Goal: Information Seeking & Learning: Find specific page/section

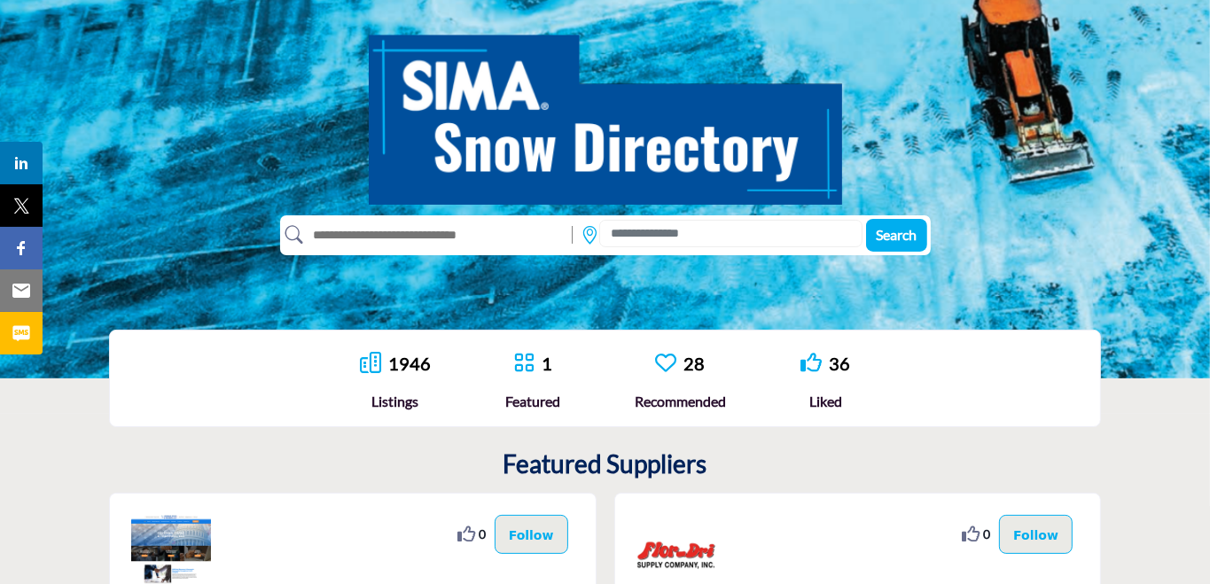
scroll to position [177, 0]
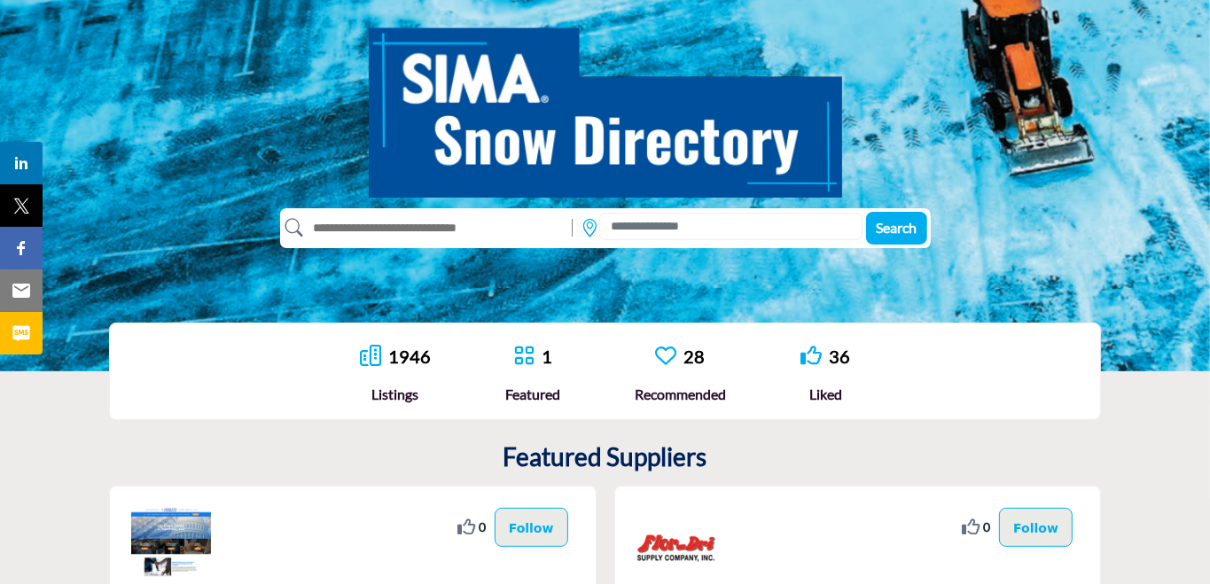
click at [476, 232] on input "text" at bounding box center [434, 228] width 260 height 28
type input "***"
click at [910, 228] on span "Search" at bounding box center [896, 227] width 41 height 17
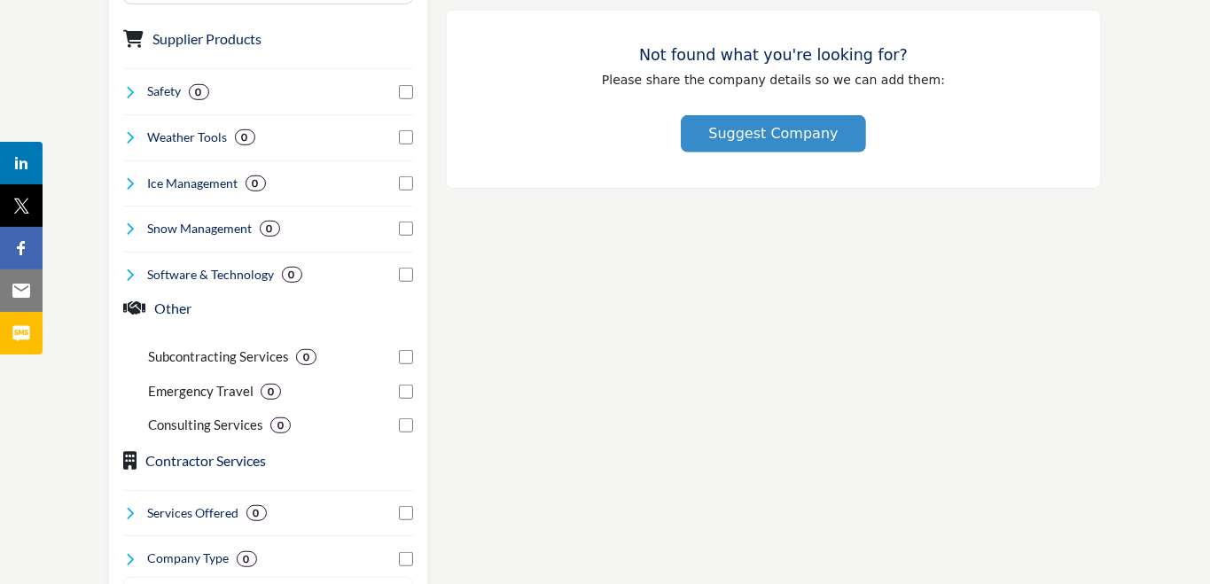
scroll to position [709, 0]
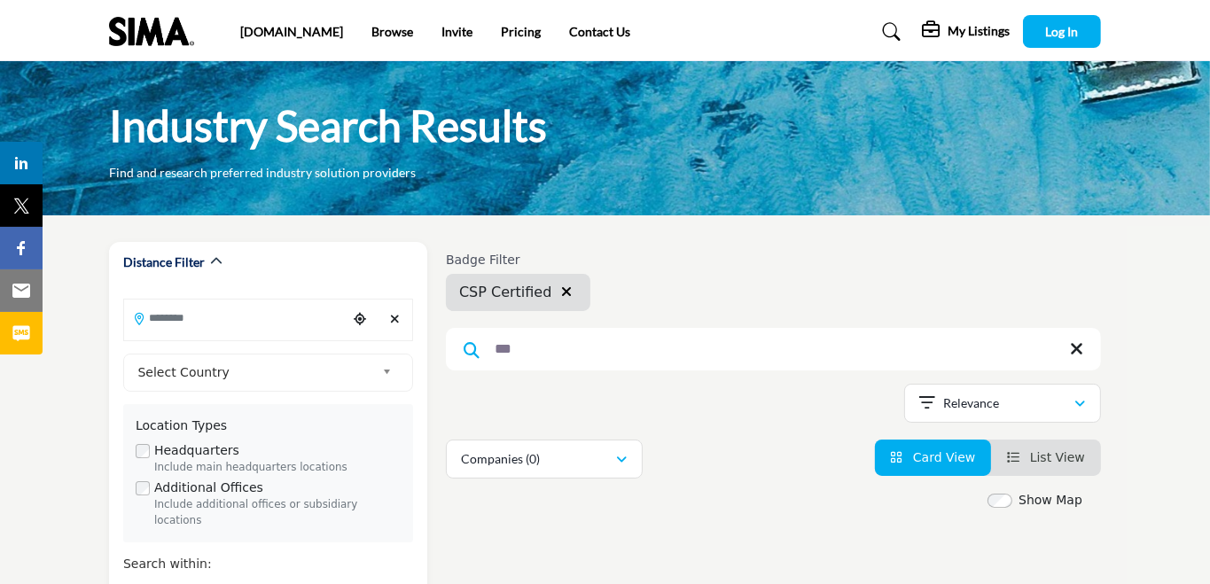
click at [1076, 350] on icon at bounding box center [1076, 349] width 13 height 18
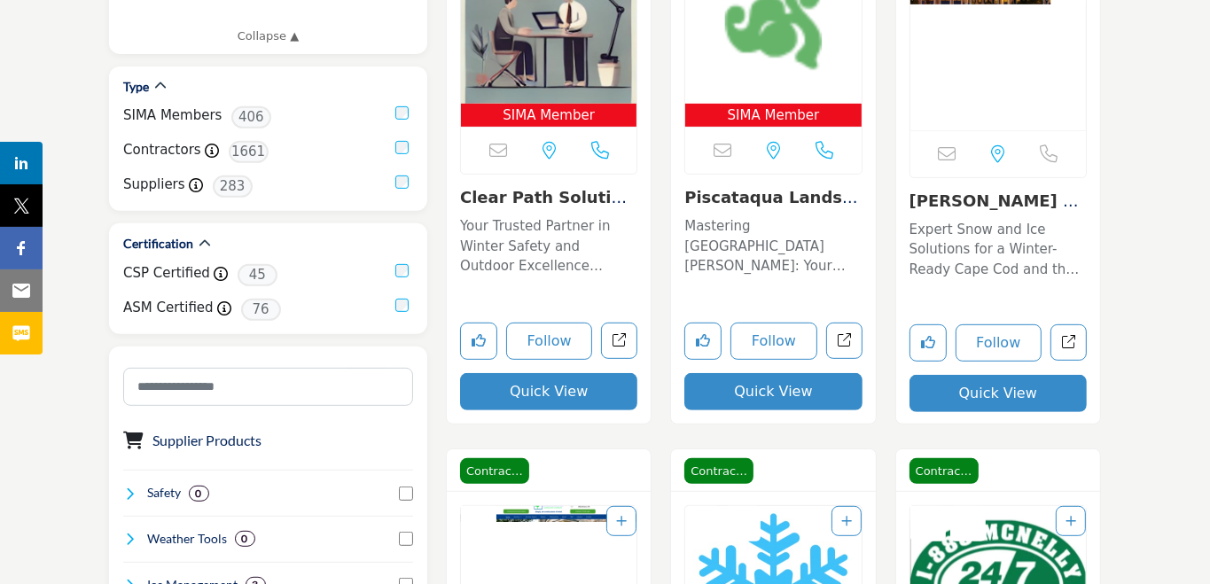
scroll to position [443, 0]
